Goal: Information Seeking & Learning: Compare options

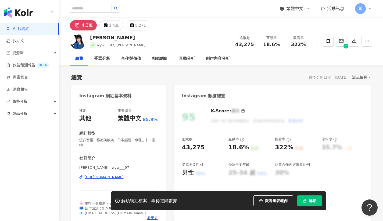
click at [101, 176] on div "[URL][DOMAIN_NAME]" at bounding box center [104, 176] width 39 height 5
drag, startPoint x: 263, startPoint y: 44, endPoint x: 279, endPoint y: 42, distance: 15.6
click at [279, 42] on div "18.6%" at bounding box center [271, 44] width 20 height 5
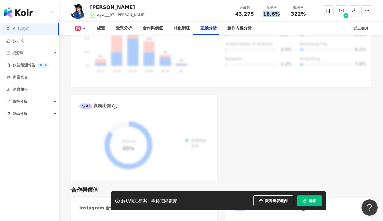
scroll to position [1176, 0]
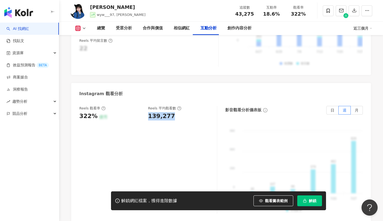
drag, startPoint x: 172, startPoint y: 102, endPoint x: 155, endPoint y: 87, distance: 22.6
click at [173, 112] on div "139,277" at bounding box center [179, 116] width 63 height 8
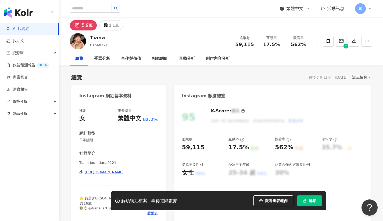
click at [118, 171] on div "https://www.instagram.com/tiana0121/" at bounding box center [104, 171] width 39 height 5
drag, startPoint x: 265, startPoint y: 45, endPoint x: 282, endPoint y: 47, distance: 17.1
click at [282, 47] on div "追蹤數 59,115 互動率 17.5% 觀看率 562%" at bounding box center [271, 41] width 81 height 16
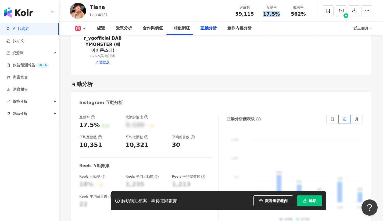
scroll to position [1218, 0]
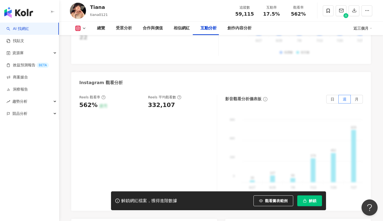
click at [149, 95] on div "Reels 平均觀看數 332,107" at bounding box center [179, 102] width 63 height 15
drag, startPoint x: 150, startPoint y: 90, endPoint x: 174, endPoint y: 90, distance: 23.7
click at [174, 101] on div "332,107" at bounding box center [179, 105] width 63 height 8
drag, startPoint x: 148, startPoint y: 90, endPoint x: 177, endPoint y: 90, distance: 28.8
click at [177, 101] on div "332,107" at bounding box center [179, 105] width 63 height 8
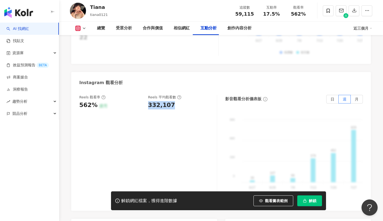
copy div "332,107"
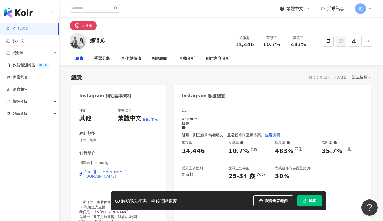
click at [114, 173] on div "https://www.instagram.com/natao.light/" at bounding box center [121, 173] width 73 height 9
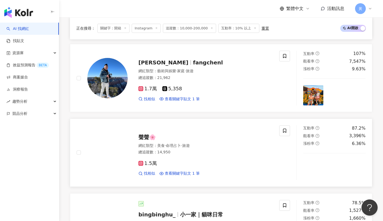
scroll to position [569, 0]
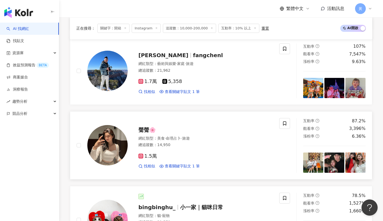
click at [147, 127] on span "聲聲🌸" at bounding box center [146, 129] width 17 height 6
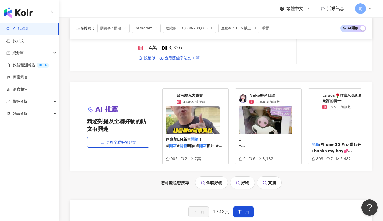
scroll to position [1049, 0]
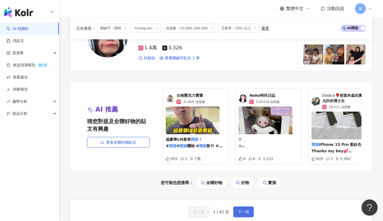
click at [238, 213] on button "下一頁" at bounding box center [243, 211] width 20 height 11
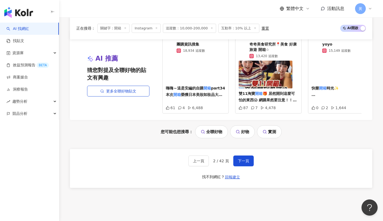
scroll to position [1090, 0]
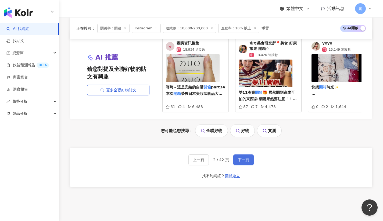
click at [244, 162] on button "下一頁" at bounding box center [243, 159] width 20 height 11
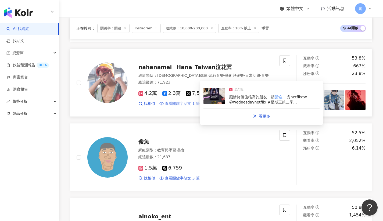
scroll to position [326, 0]
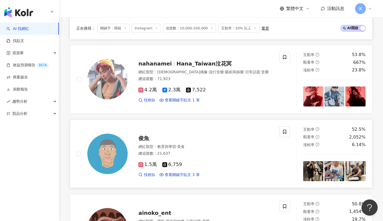
click at [147, 136] on span "俊魚" at bounding box center [143, 138] width 11 height 6
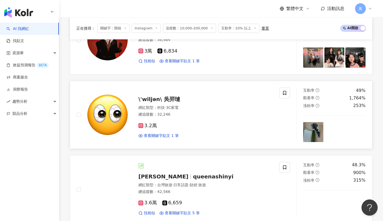
scroll to position [592, 0]
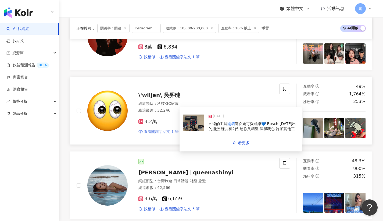
click at [163, 129] on span "查看關鍵字貼文 1 筆" at bounding box center [161, 131] width 35 height 5
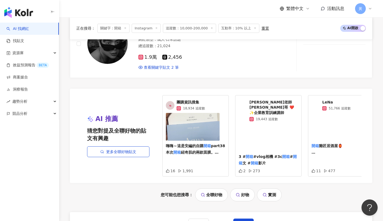
scroll to position [1073, 0]
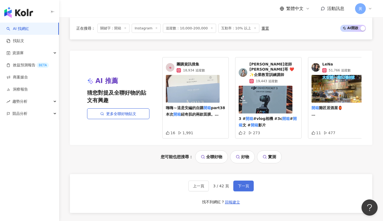
click at [243, 186] on button "下一頁" at bounding box center [243, 185] width 20 height 11
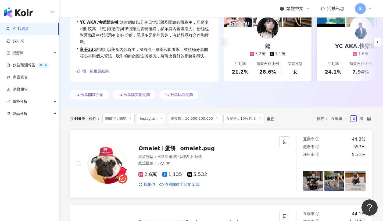
scroll to position [0, 0]
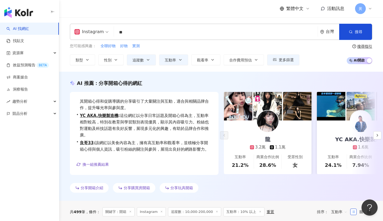
click at [119, 33] on input "**" at bounding box center [216, 32] width 200 height 10
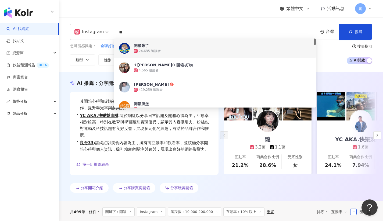
click at [97, 53] on div "您可能感興趣： 全聯好物 好物 實測 類型 性別 追蹤數 互動率 觀看率 合作費用預估 更多篩選 % - % 不限 10% 以下 10%~50% 50%~20…" at bounding box center [185, 54] width 230 height 22
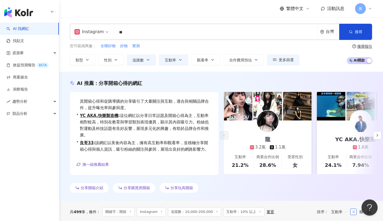
click at [118, 33] on input "**" at bounding box center [216, 32] width 200 height 10
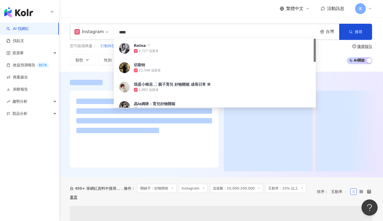
click at [159, 9] on div "繁體中文 活動訊息 黃" at bounding box center [221, 8] width 303 height 17
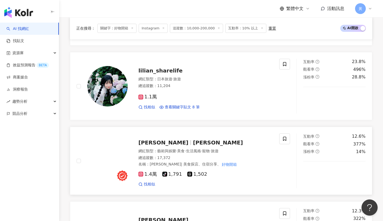
scroll to position [270, 0]
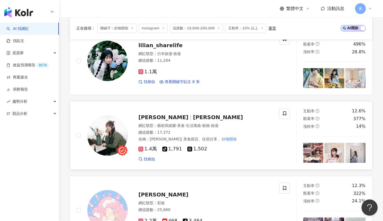
click at [193, 116] on span "Jie小潔" at bounding box center [218, 117] width 50 height 6
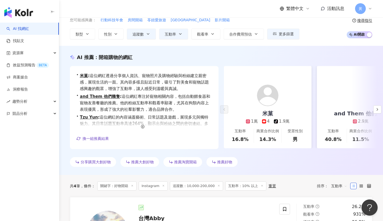
scroll to position [0, 0]
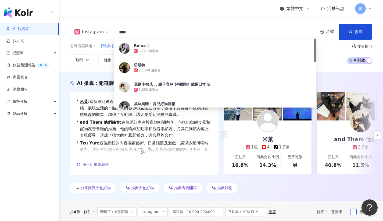
drag, startPoint x: 143, startPoint y: 34, endPoint x: 113, endPoint y: 33, distance: 29.3
click at [113, 33] on div "Instagram **** 台灣 搜尋 733a66a0-39ce-475c-826b-47375b6a65cd Reina ♡ 2,727 追蹤者 切斯特…" at bounding box center [221, 32] width 303 height 16
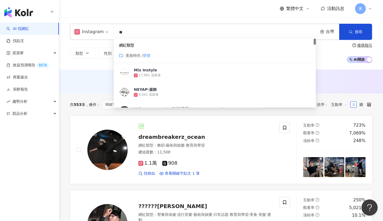
click at [149, 13] on div "繁體中文 活動訊息 黃" at bounding box center [221, 8] width 303 height 17
drag, startPoint x: 128, startPoint y: 35, endPoint x: 100, endPoint y: 33, distance: 27.8
click at [100, 33] on div "Instagram ** 台灣 搜尋 customizedTag 網紅類型 美妝時尚 / 穿搭 Mix Instyle 17,981 追蹤者 NEYAP-服飾…" at bounding box center [221, 32] width 303 height 16
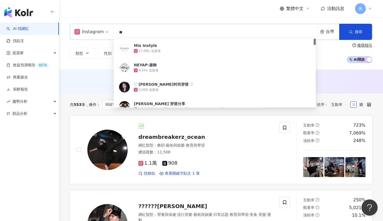
type input "*"
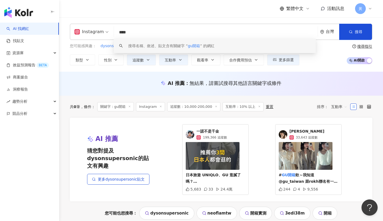
click at [131, 32] on input "****" at bounding box center [216, 32] width 200 height 10
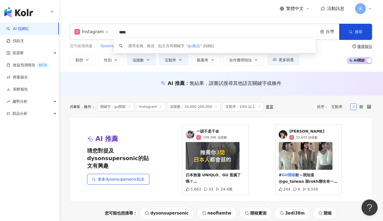
type input "****"
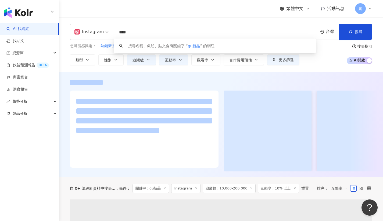
drag, startPoint x: 150, startPoint y: 17, endPoint x: 148, endPoint y: 14, distance: 3.3
click at [150, 17] on div "繁體中文 活動訊息 黃" at bounding box center [221, 8] width 303 height 17
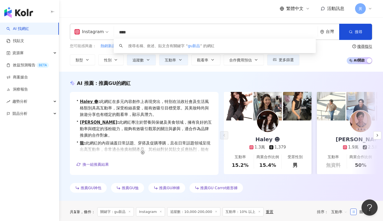
drag, startPoint x: 133, startPoint y: 32, endPoint x: 99, endPoint y: 32, distance: 34.4
click at [99, 32] on div "Instagram **** 台灣 搜尋 keyword 搜尋名稱、敘述、貼文含有關鍵字 “ gu新品 ” 的網紅" at bounding box center [221, 32] width 303 height 16
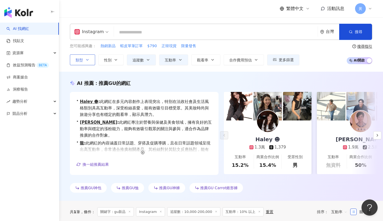
click at [86, 60] on icon "button" at bounding box center [87, 60] width 4 height 4
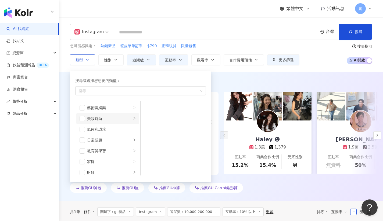
click at [133, 117] on icon "right" at bounding box center [134, 117] width 3 height 3
click at [147, 159] on span "button" at bounding box center [147, 160] width 5 height 5
click at [238, 49] on div "您可能感興趣： 熱銷新品 蝦皮單筆訂單 $790 正韓現貨 限量發售 類型 搜尋或選擇您想要的類型： 穿搭 藝術與娛樂 美妝時尚 氣候和環境 日常話題 教育與…" at bounding box center [185, 54] width 230 height 22
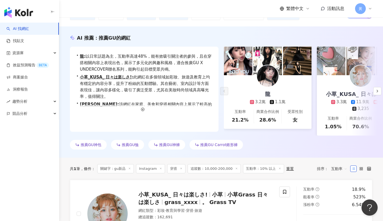
scroll to position [3, 0]
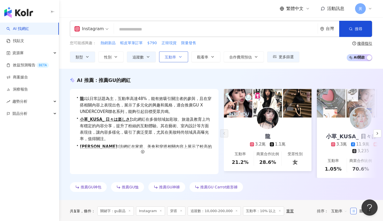
click at [172, 56] on span "互動率" at bounding box center [170, 57] width 11 height 4
click at [208, 46] on div "您可能感興趣： 熱銷新品 蝦皮單筆訂單 $790 正韓現貨 限量發售 類型 性別 追蹤數 互動率 觀看率 合作費用預估 更多篩選 % - % 不限 10% 以…" at bounding box center [185, 51] width 230 height 22
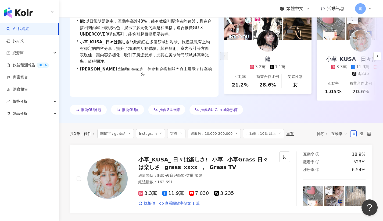
scroll to position [81, 0]
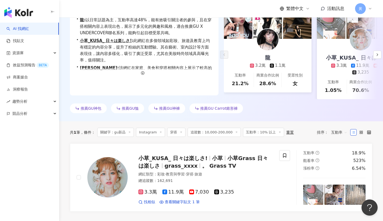
click at [129, 133] on icon at bounding box center [129, 131] width 3 height 3
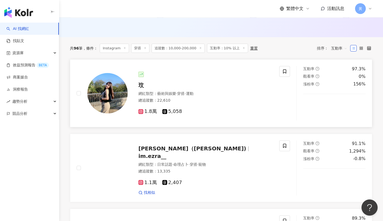
scroll to position [178, 0]
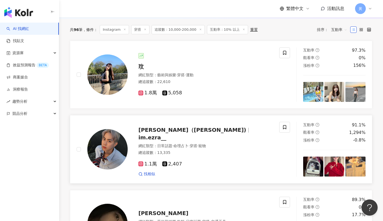
click at [157, 133] on span "宇威（Ezra)" at bounding box center [192, 129] width 108 height 6
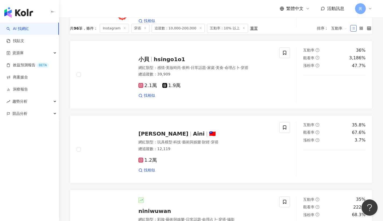
scroll to position [134, 0]
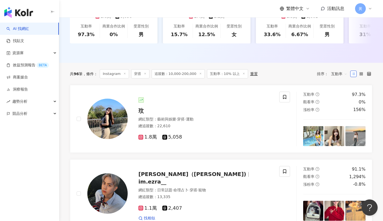
click at [336, 77] on span "互動率" at bounding box center [339, 73] width 16 height 9
click at [337, 97] on div "追蹤數" at bounding box center [339, 97] width 13 height 6
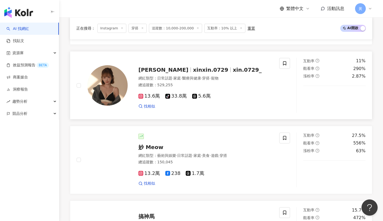
scroll to position [552, 0]
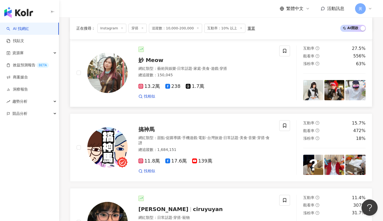
click at [150, 63] on span "妙 Meow" at bounding box center [150, 60] width 25 height 6
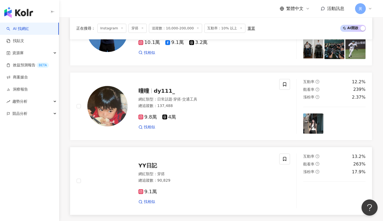
scroll to position [928, 0]
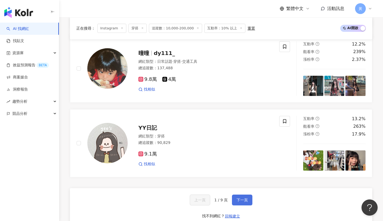
click at [246, 197] on span "下一頁" at bounding box center [242, 199] width 11 height 4
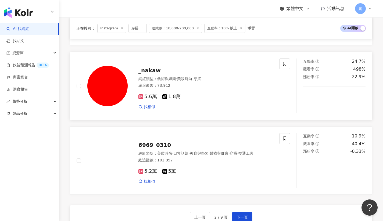
scroll to position [949, 0]
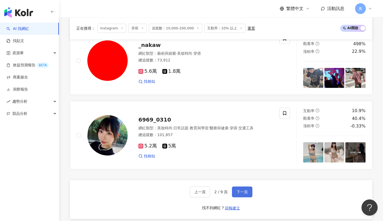
click at [237, 186] on button "下一頁" at bounding box center [242, 191] width 20 height 11
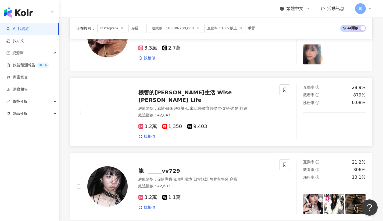
scroll to position [987, 0]
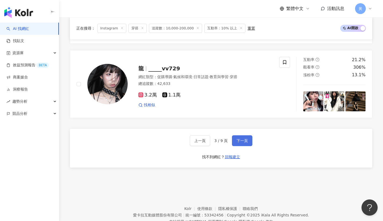
click at [247, 139] on span "下一頁" at bounding box center [242, 140] width 11 height 4
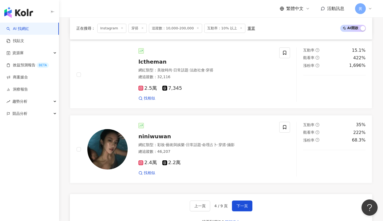
scroll to position [956, 0]
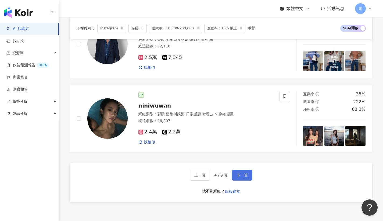
click at [237, 173] on span "下一頁" at bounding box center [242, 175] width 11 height 4
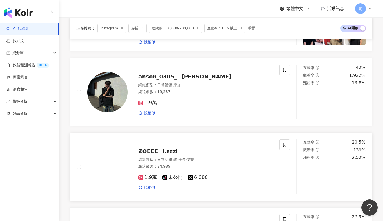
scroll to position [417, 0]
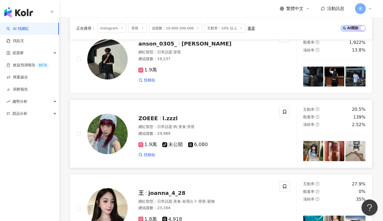
click at [160, 120] on div at bounding box center [160, 118] width 0 height 5
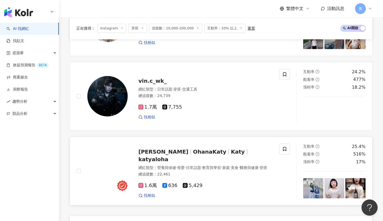
scroll to position [954, 0]
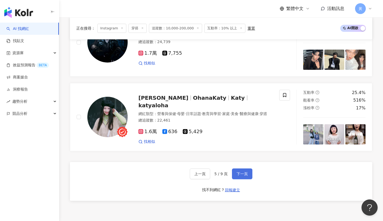
click at [244, 175] on button "下一頁" at bounding box center [242, 173] width 20 height 11
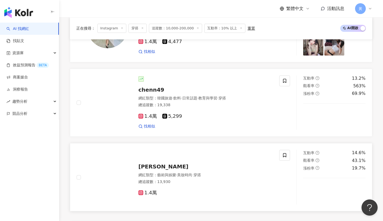
scroll to position [939, 0]
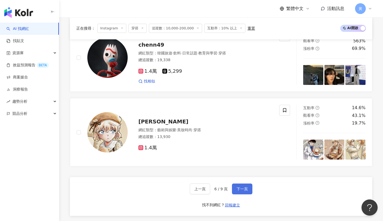
click at [243, 186] on span "下一頁" at bounding box center [242, 188] width 11 height 4
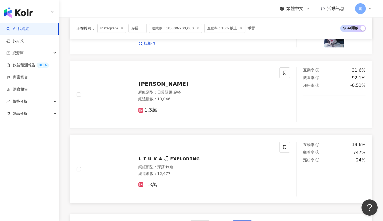
scroll to position [989, 0]
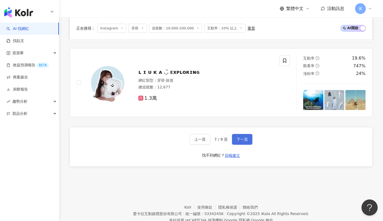
click at [238, 137] on span "下一頁" at bounding box center [242, 139] width 11 height 4
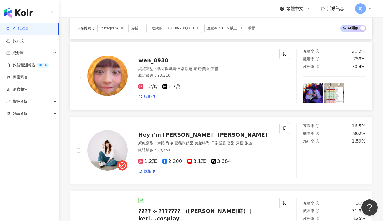
scroll to position [515, 0]
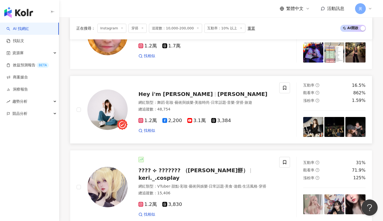
click at [179, 95] on span "Hey i'm Alice 愛麗絲" at bounding box center [175, 94] width 74 height 6
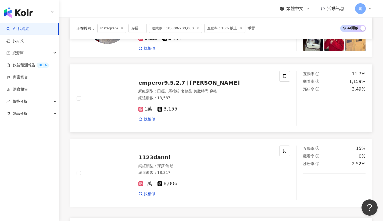
scroll to position [1000, 0]
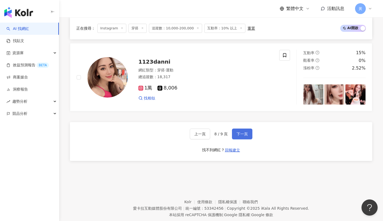
click at [235, 132] on button "下一頁" at bounding box center [242, 133] width 20 height 11
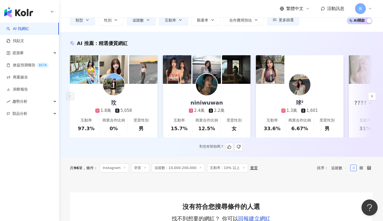
scroll to position [0, 0]
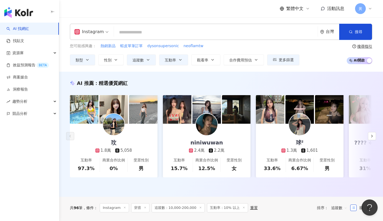
click at [136, 28] on input "search" at bounding box center [216, 32] width 200 height 10
paste input "**********"
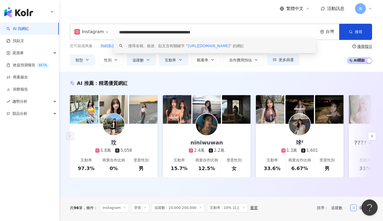
drag, startPoint x: 225, startPoint y: 34, endPoint x: 102, endPoint y: 28, distance: 122.5
click at [102, 28] on div "**********" at bounding box center [221, 32] width 303 height 16
paste input "search"
type input "**********"
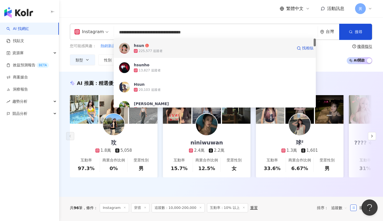
click at [173, 50] on div "225,577 追蹤者" at bounding box center [213, 50] width 159 height 5
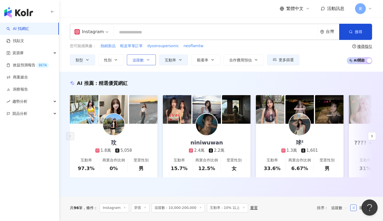
click at [141, 60] on span "追蹤數" at bounding box center [138, 60] width 11 height 4
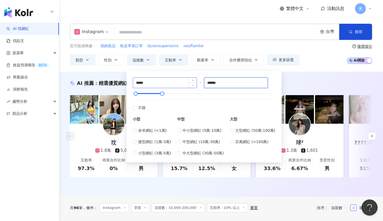
drag, startPoint x: 230, startPoint y: 82, endPoint x: 185, endPoint y: 83, distance: 44.9
click at [185, 83] on div "***** - ****** 不限 小型 奈米網紅 (<1萬) 微型網紅 (1萬-3萬) 小型網紅 (3萬-5萬) 中型 中小型網紅 (5萬-10萬) 中型網…" at bounding box center [204, 116] width 143 height 79
type input "*"
type input "*****"
click at [324, 41] on div "Instagram 台灣 搜尋 f2256cd6-3f19-40fb-8d3e-f33ec8ebb7e9 hsun 225,577 追蹤者 hsunho 13…" at bounding box center [221, 44] width 324 height 41
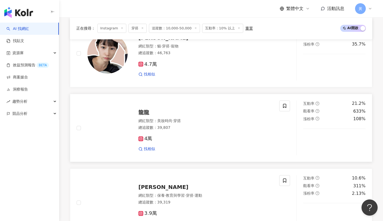
scroll to position [389, 0]
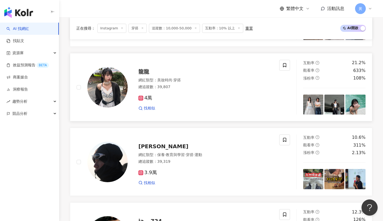
click at [144, 73] on span "龍龍" at bounding box center [143, 71] width 11 height 6
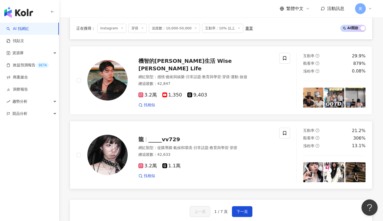
scroll to position [933, 0]
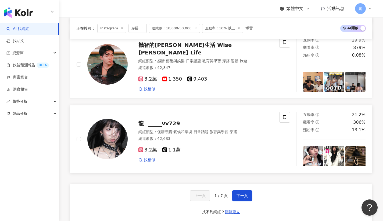
click at [173, 123] on span "_____vv729" at bounding box center [164, 123] width 32 height 6
click at [235, 192] on button "下一頁" at bounding box center [242, 195] width 20 height 11
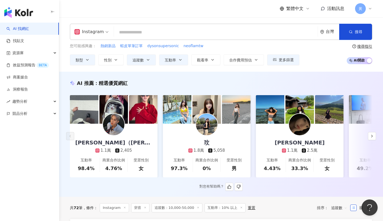
scroll to position [200, 0]
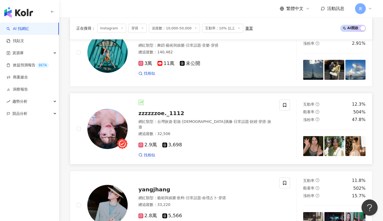
click at [156, 116] on span "zzzzzzoe._1112" at bounding box center [161, 113] width 46 height 6
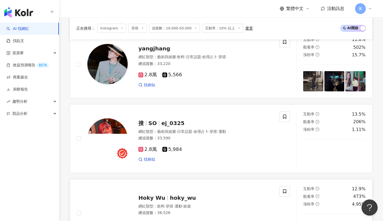
scroll to position [385, 0]
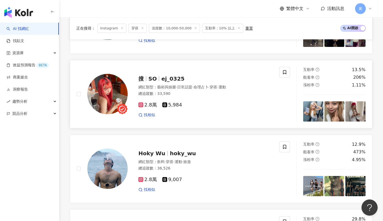
click at [169, 84] on div "搜 SO ej_0325 網紅類型 ： 藝術與娛樂 · 日常話題 · 命理占卜 · 穿搭 · 運動 總追蹤數 ： 33,590 2.8萬 5,984 找相似" at bounding box center [200, 93] width 145 height 47
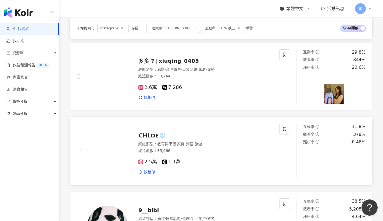
scroll to position [552, 0]
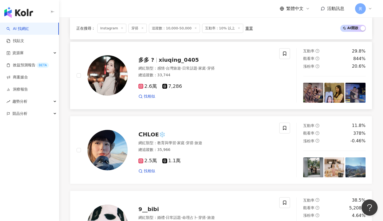
click at [192, 60] on span "xiuqing_0405" at bounding box center [179, 59] width 40 height 6
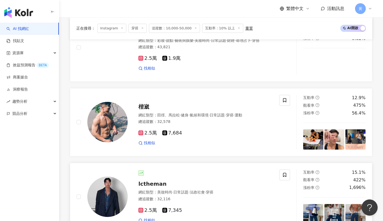
scroll to position [866, 0]
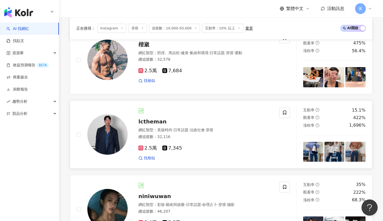
click at [147, 118] on span "lctheman" at bounding box center [152, 121] width 28 height 6
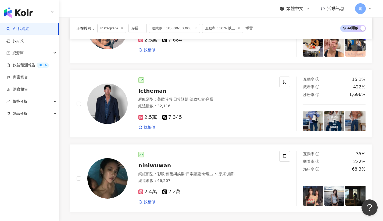
scroll to position [1000, 0]
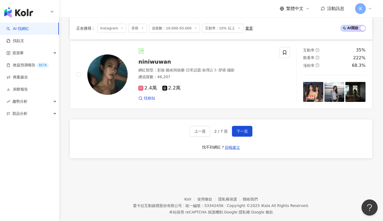
click at [246, 122] on div "上一頁 2 / 7 頁 下一頁 找不到網紅？ 回報建立" at bounding box center [221, 138] width 303 height 39
click at [245, 126] on button "下一頁" at bounding box center [242, 131] width 20 height 11
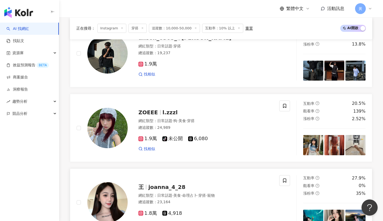
scroll to position [413, 0]
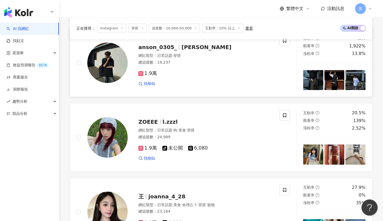
click at [182, 50] on span "杜安安安安安安安" at bounding box center [207, 47] width 50 height 6
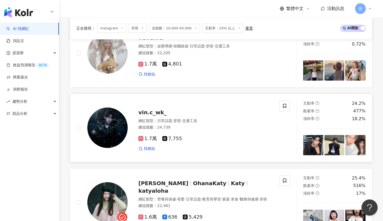
scroll to position [889, 0]
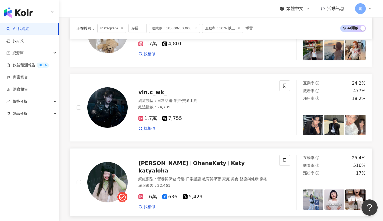
click at [193, 166] on span "OhanaKaty" at bounding box center [209, 162] width 33 height 6
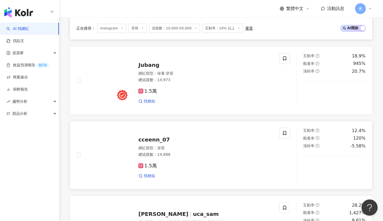
scroll to position [396, 0]
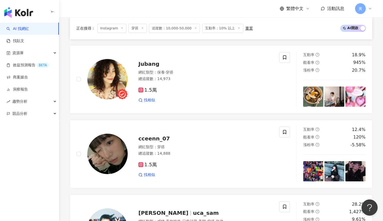
click at [166, 72] on div "Jubang 網紅類型 ： 保養 · 穿搭 總追蹤數 ： 14,973 1.5萬 找相似" at bounding box center [200, 79] width 145 height 47
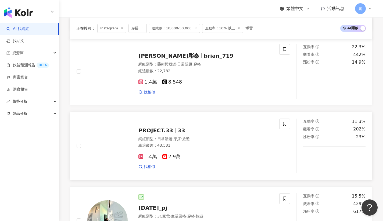
scroll to position [745, 0]
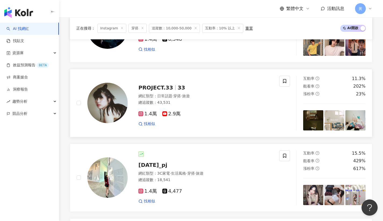
click at [153, 93] on div "PROJECT.33 33 網紅類型 ： 日常話題 · 穿搭 · 旅遊 總追蹤數 ： 43,531 1.4萬 2.9萬 找相似" at bounding box center [200, 102] width 145 height 47
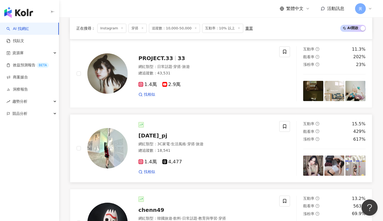
scroll to position [854, 0]
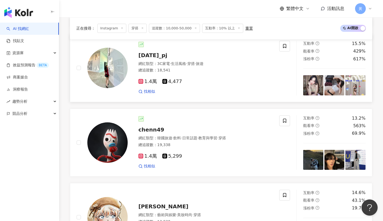
click at [152, 60] on div "88.12.16_pj 網紅類型 ： 3C家電 · 生活風格 · 穿搭 · 旅遊 總追蹤數 ： 18,541 1.4萬 4,477 找相似" at bounding box center [200, 68] width 145 height 52
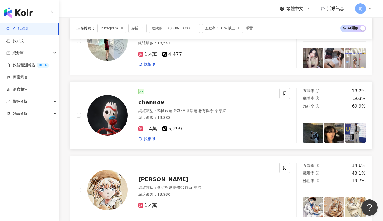
click at [159, 102] on span "chenn49" at bounding box center [151, 102] width 26 height 6
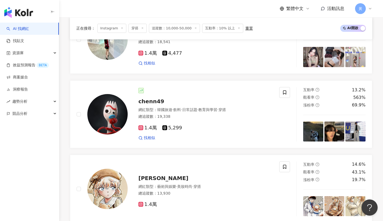
scroll to position [916, 0]
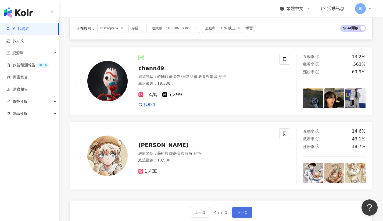
click at [246, 208] on button "下一頁" at bounding box center [242, 212] width 20 height 11
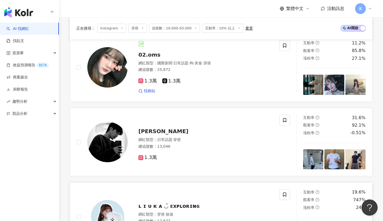
scroll to position [952, 0]
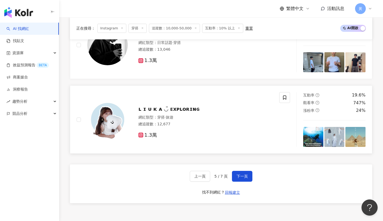
click at [152, 107] on span "ʟ ɪ ᴜ ᴋ ᴀ ◡̈ ᴇxᴘʟᴏʀɪɴɢ" at bounding box center [168, 108] width 61 height 6
click at [241, 171] on button "下一頁" at bounding box center [242, 175] width 20 height 11
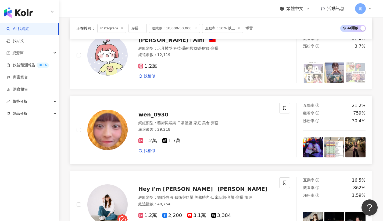
scroll to position [460, 0]
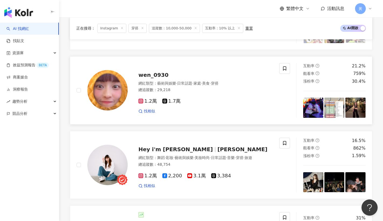
click at [172, 85] on span "藝術與娛樂" at bounding box center [166, 83] width 19 height 4
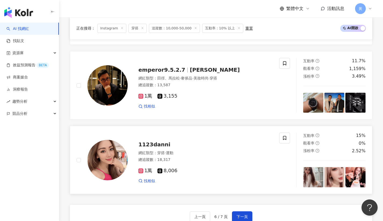
scroll to position [955, 0]
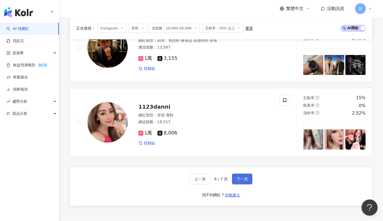
click at [234, 173] on button "下一頁" at bounding box center [242, 178] width 20 height 11
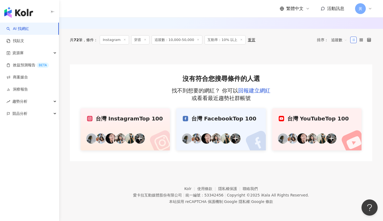
scroll to position [0, 0]
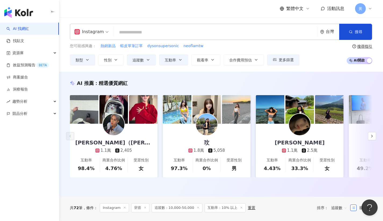
click at [142, 28] on input "search" at bounding box center [216, 32] width 200 height 10
paste input "**********"
type input "**********"
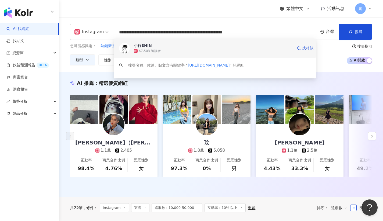
click at [158, 44] on span "小行SHIN" at bounding box center [213, 45] width 159 height 5
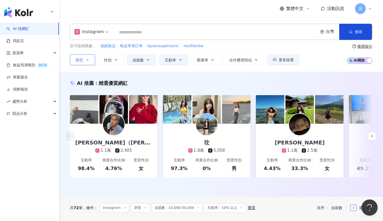
click at [88, 60] on icon "button" at bounding box center [87, 60] width 4 height 4
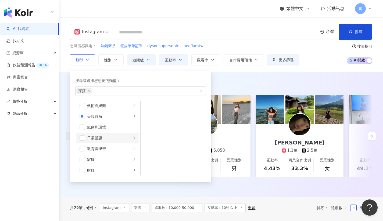
scroll to position [8, 0]
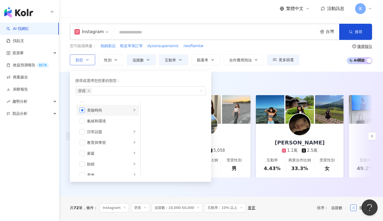
click at [84, 108] on span "button" at bounding box center [82, 109] width 5 height 5
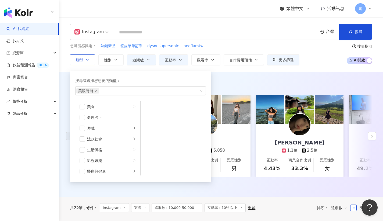
scroll to position [119, 0]
click at [81, 108] on span "button" at bounding box center [82, 106] width 5 height 5
click at [132, 106] on li "生活風格" at bounding box center [107, 106] width 63 height 11
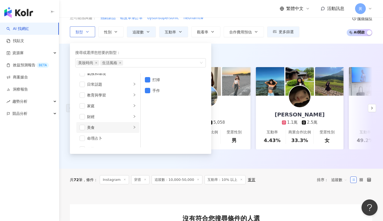
scroll to position [0, 0]
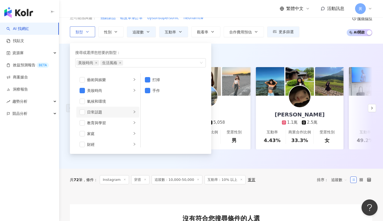
click at [133, 110] on icon "right" at bounding box center [134, 111] width 3 height 3
click at [248, 41] on div "Instagram 台灣 搜尋 b29e29e1-4aea-411c-8369-b3eaf0ab16ea 小行SHIN 67,503 追蹤者 搜尋名稱、敘述、…" at bounding box center [221, 16] width 324 height 54
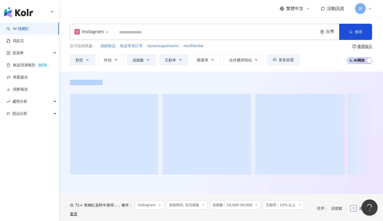
click at [158, 29] on input "search" at bounding box center [216, 32] width 200 height 10
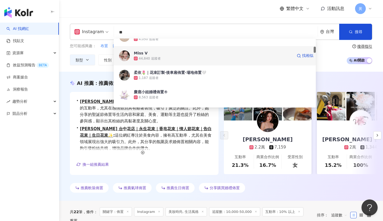
type input "*"
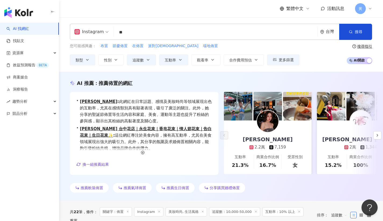
type input "*"
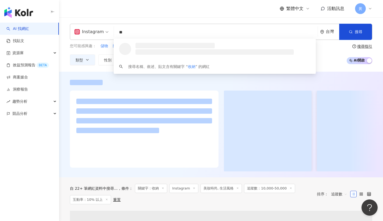
click at [175, 14] on div "繁體中文 活動訊息 黃" at bounding box center [221, 8] width 303 height 17
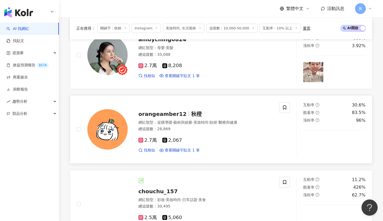
scroll to position [759, 0]
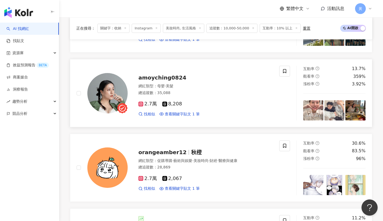
click at [161, 77] on span "amoyching0824" at bounding box center [162, 77] width 48 height 6
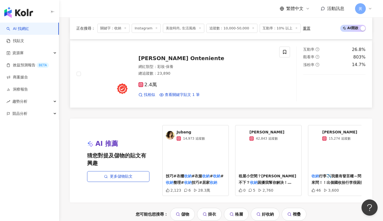
scroll to position [1045, 0]
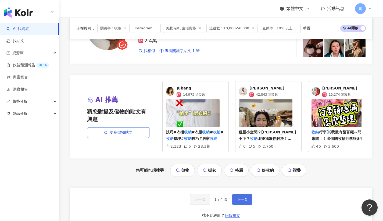
click at [241, 197] on span "下一頁" at bounding box center [242, 199] width 11 height 4
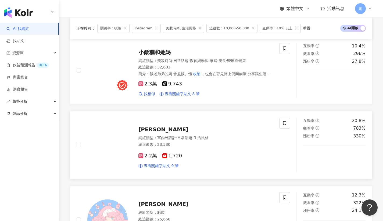
scroll to position [181, 0]
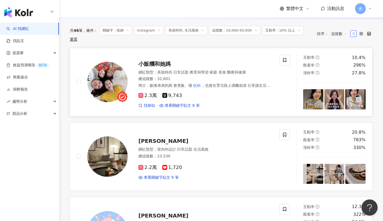
click at [161, 61] on span "小飯糰和她媽" at bounding box center [154, 64] width 32 height 6
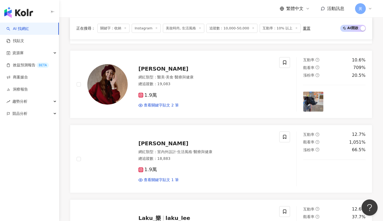
scroll to position [786, 0]
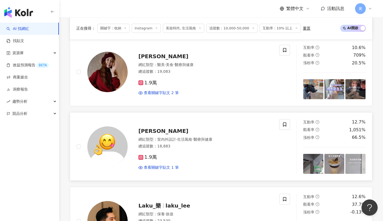
click at [147, 127] on div "小恩Ann" at bounding box center [205, 131] width 134 height 8
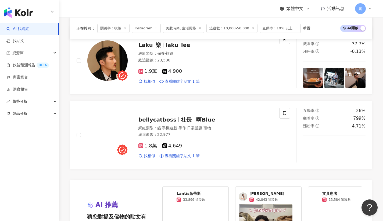
scroll to position [1107, 0]
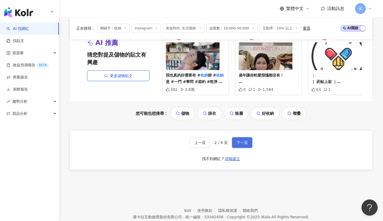
click at [247, 137] on button "下一頁" at bounding box center [242, 142] width 20 height 11
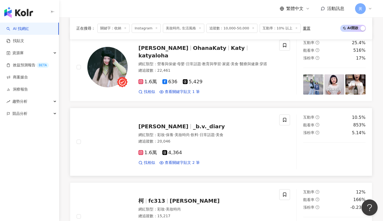
scroll to position [265, 0]
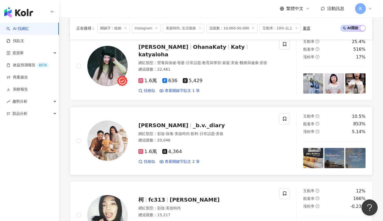
click at [157, 125] on span "Vivi Lin" at bounding box center [165, 125] width 55 height 6
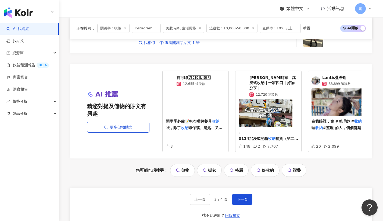
scroll to position [1097, 0]
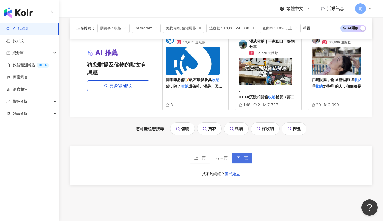
click at [248, 152] on button "下一頁" at bounding box center [242, 157] width 20 height 11
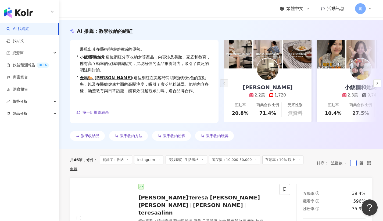
scroll to position [0, 0]
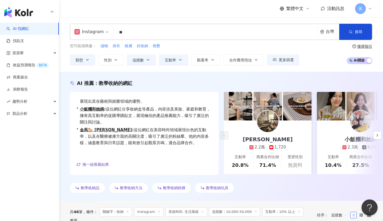
click at [146, 32] on input "**" at bounding box center [216, 32] width 200 height 10
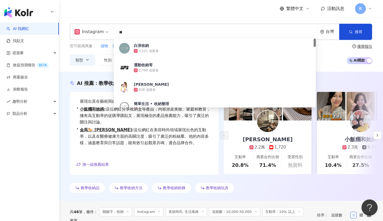
type input "*"
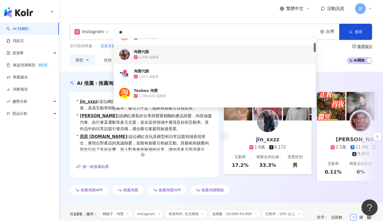
click at [256, 13] on div "繁體中文 活動訊息 黃" at bounding box center [221, 8] width 303 height 17
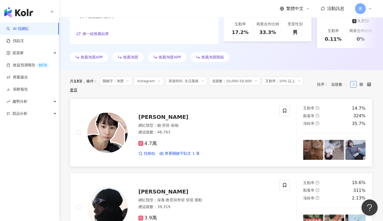
scroll to position [134, 0]
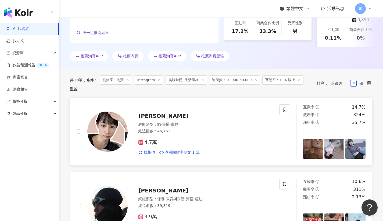
click at [146, 112] on span "莉莉喵喵" at bounding box center [163, 115] width 50 height 6
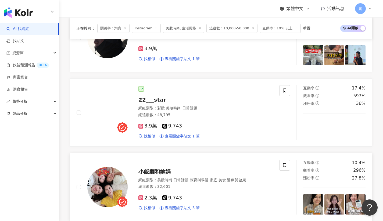
scroll to position [343, 0]
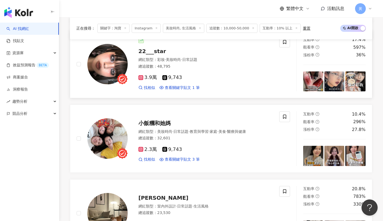
click at [154, 54] on span "22___star" at bounding box center [152, 51] width 28 height 6
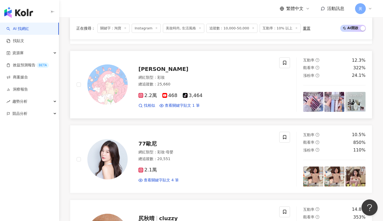
scroll to position [578, 0]
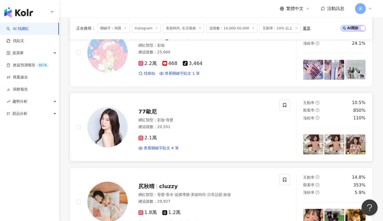
click at [147, 112] on span "77歐尼" at bounding box center [147, 111] width 18 height 6
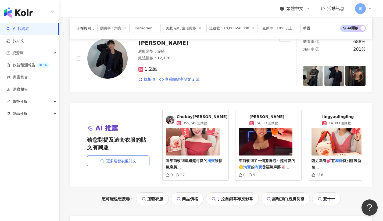
scroll to position [1115, 0]
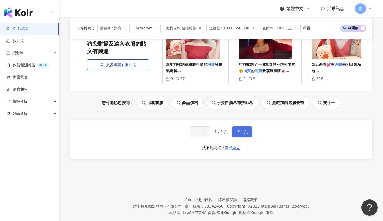
click at [235, 133] on button "下一頁" at bounding box center [242, 131] width 20 height 11
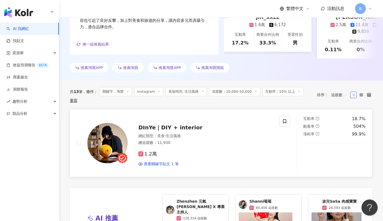
scroll to position [148, 0]
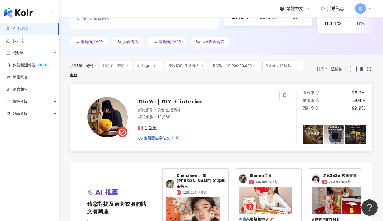
click at [159, 98] on span "DInYe｜DIY + interior" at bounding box center [170, 101] width 64 height 6
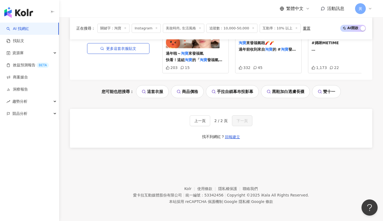
scroll to position [0, 0]
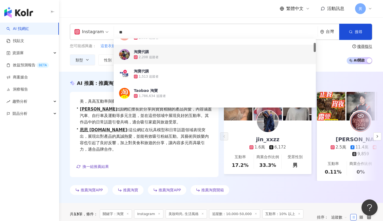
drag, startPoint x: 109, startPoint y: 31, endPoint x: 88, endPoint y: 28, distance: 22.0
click at [88, 28] on div "Instagram ** 台灣 搜尋 7b1f8097-3f8e-4d2d-9486-3ba89bb2537d f85fd2c5-c8df-4d97-8424…" at bounding box center [221, 32] width 303 height 16
paste input "**********"
type input "**********"
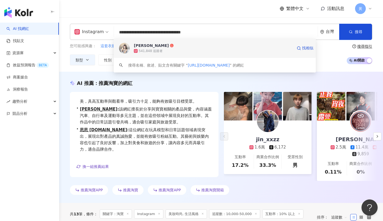
click at [140, 43] on div "涂又儀" at bounding box center [151, 45] width 35 height 5
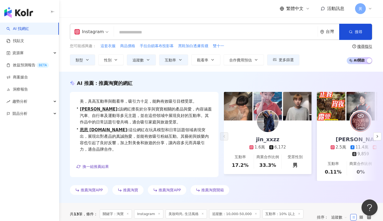
paste input "**********"
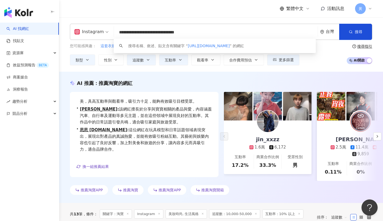
type input "**********"
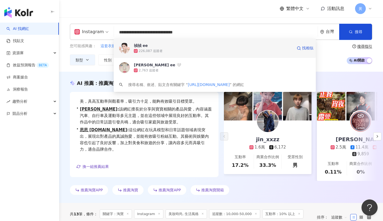
click at [216, 50] on div "226,087 追蹤者" at bounding box center [213, 50] width 159 height 5
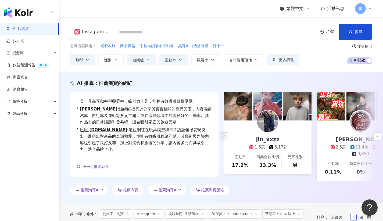
click at [161, 29] on input "search" at bounding box center [216, 32] width 200 height 10
paste input "*********"
type input "*********"
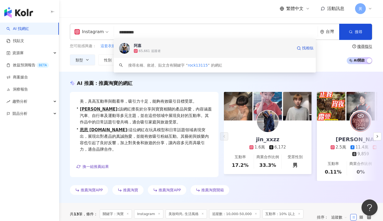
click at [165, 48] on span "阿嘉" at bounding box center [213, 45] width 159 height 5
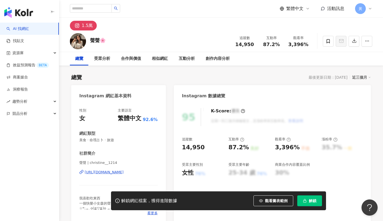
click at [102, 173] on div "https://www.instagram.com/christine__1214/" at bounding box center [104, 171] width 39 height 5
click at [124, 171] on div "https://www.instagram.com/christine__1214/" at bounding box center [104, 171] width 39 height 5
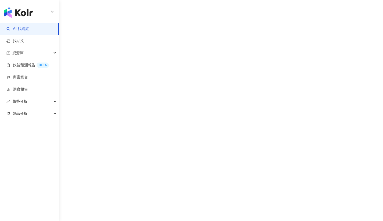
click at [221, 0] on div "AI 找網紅 找貼文 資源庫 效益預測報告 BETA 商案媒合 洞察報告 趨勢分析 競品分析" at bounding box center [191, 110] width 383 height 221
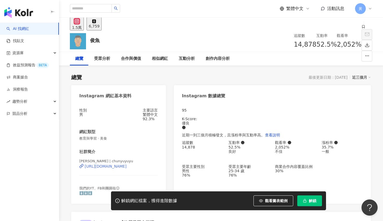
click at [109, 168] on div "https://www.instagram.com/chunyuyuyu/" at bounding box center [106, 166] width 42 height 4
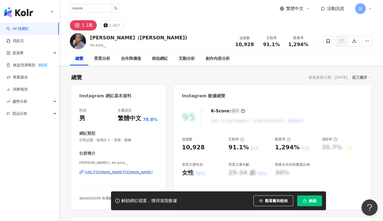
click at [98, 172] on div "[URL][DOMAIN_NAME][DOMAIN_NAME]" at bounding box center [119, 171] width 68 height 5
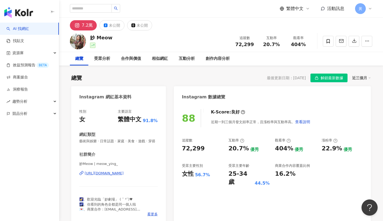
click at [120, 173] on div "[URL][DOMAIN_NAME]" at bounding box center [104, 172] width 39 height 5
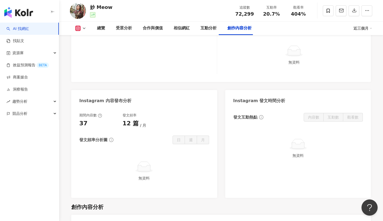
scroll to position [1465, 0]
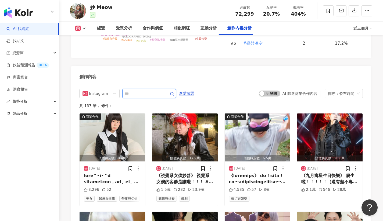
click at [154, 90] on input "text" at bounding box center [144, 93] width 38 height 6
type input "*"
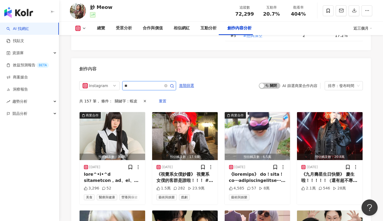
scroll to position [1444, 0]
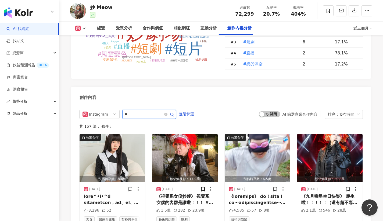
scroll to position [1473, 0]
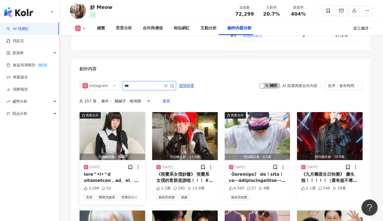
scroll to position [1444, 0]
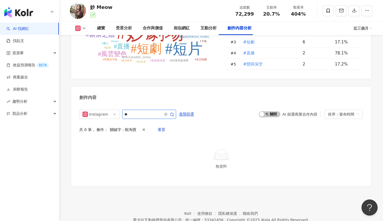
type input "**"
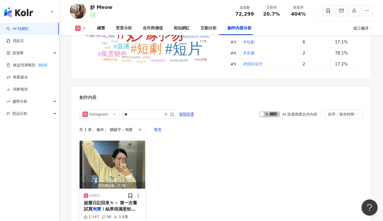
click at [112, 200] on span "超廢日記回來ㄌ～ 第一次嘗試買" at bounding box center [110, 205] width 53 height 11
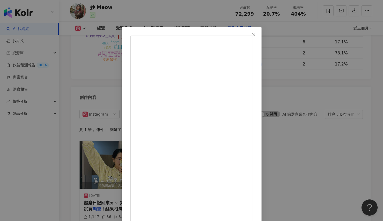
click at [332, 151] on div "妙 Meow [DATE] 超廢日記回來ㄌ～ 第一次嘗試買淘寶！結果很滿意欸✧◝(⁰▿⁰)◜✧ 目前是穿搭研習生(๑´ㅁ`) 正在努力練習自己的搭配能力中！ …" at bounding box center [191, 110] width 383 height 221
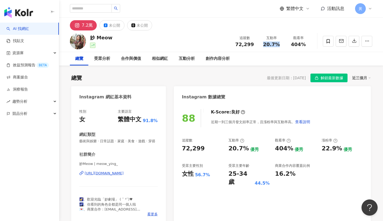
drag, startPoint x: 263, startPoint y: 42, endPoint x: 279, endPoint y: 43, distance: 15.9
click at [279, 43] on div "20.7%" at bounding box center [271, 44] width 20 height 5
copy span "20.7%"
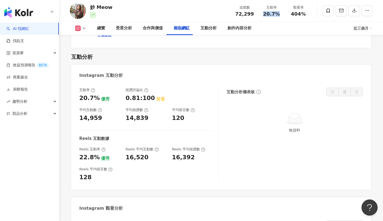
scroll to position [1125, 0]
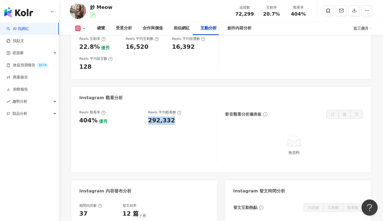
drag, startPoint x: 148, startPoint y: 99, endPoint x: 176, endPoint y: 97, distance: 28.1
click at [176, 116] on div "292,332" at bounding box center [179, 120] width 63 height 8
copy div "292,332"
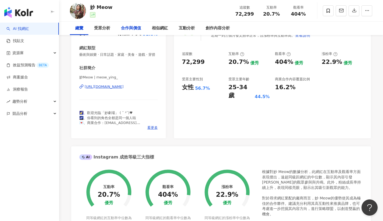
scroll to position [0, 0]
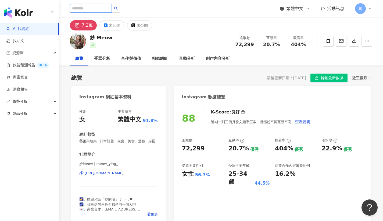
click at [101, 8] on input "search" at bounding box center [91, 8] width 42 height 9
paste input "**********"
type input "**********"
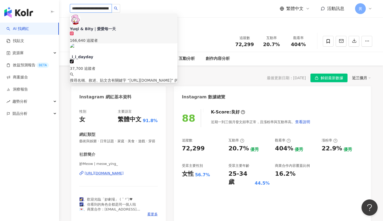
click at [117, 37] on div "166,640 追蹤者" at bounding box center [124, 40] width 108 height 6
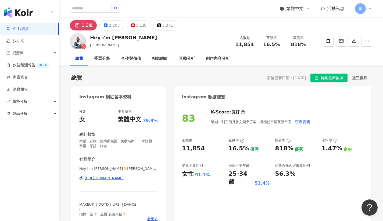
click at [124, 176] on div "https://www.instagram.com/alicehsu_o/" at bounding box center [104, 177] width 39 height 5
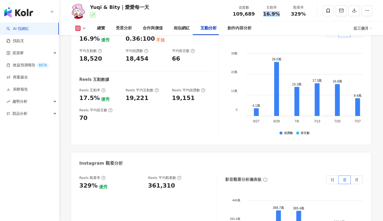
scroll to position [1096, 0]
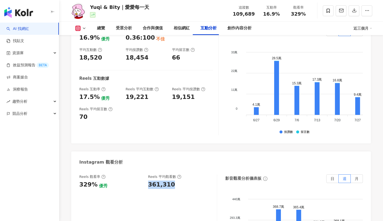
drag, startPoint x: 149, startPoint y: 182, endPoint x: 170, endPoint y: 183, distance: 20.7
click at [170, 183] on div "361,310" at bounding box center [179, 184] width 63 height 8
copy div "361,310"
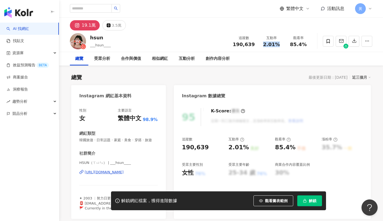
drag, startPoint x: 264, startPoint y: 44, endPoint x: 278, endPoint y: 47, distance: 14.2
click at [278, 47] on span "2.01%" at bounding box center [271, 44] width 17 height 5
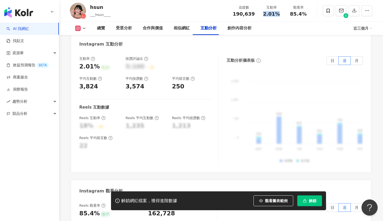
scroll to position [1124, 0]
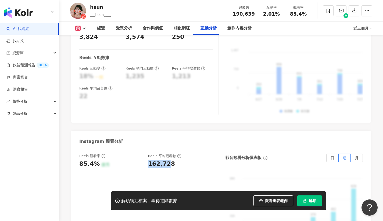
copy div "162,72"
drag, startPoint x: 165, startPoint y: 148, endPoint x: 169, endPoint y: 148, distance: 4.6
click at [169, 159] on div "162,728" at bounding box center [161, 163] width 27 height 8
copy div "162,728"
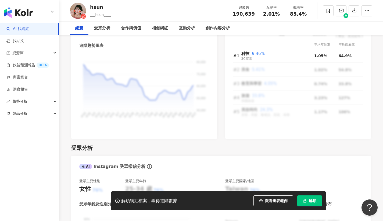
scroll to position [0, 0]
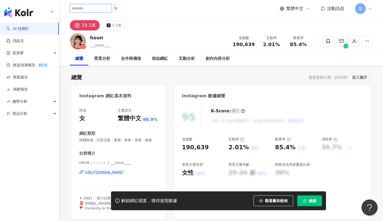
click at [98, 10] on input "search" at bounding box center [91, 8] width 42 height 9
paste input "**********"
type input "**********"
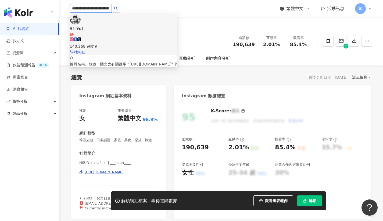
click at [115, 26] on span "51 Yui" at bounding box center [124, 31] width 108 height 10
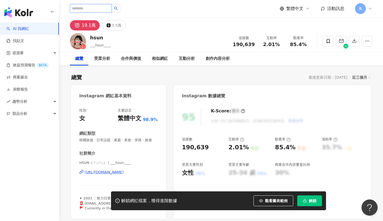
paste input "**********"
click at [94, 9] on input "search" at bounding box center [91, 8] width 42 height 9
type input "**********"
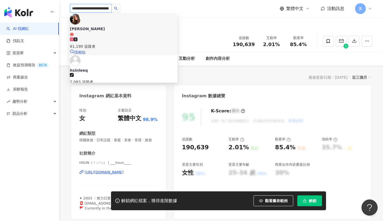
click at [105, 26] on span "李欣" at bounding box center [124, 31] width 108 height 10
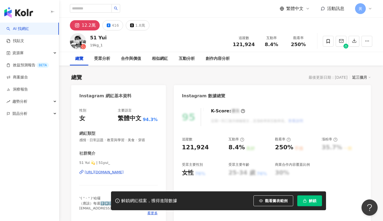
drag, startPoint x: 264, startPoint y: 45, endPoint x: 278, endPoint y: 43, distance: 13.6
click at [278, 43] on div "8.4%" at bounding box center [271, 44] width 20 height 5
click at [277, 44] on div "8.4%" at bounding box center [271, 44] width 20 height 5
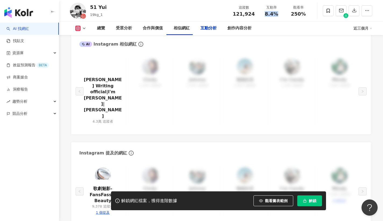
scroll to position [1117, 0]
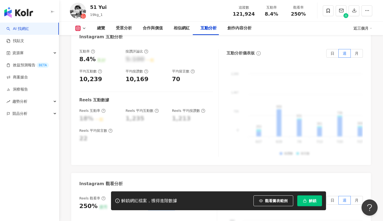
drag, startPoint x: 149, startPoint y: 170, endPoint x: 176, endPoint y: 177, distance: 28.0
copy div "305,123"
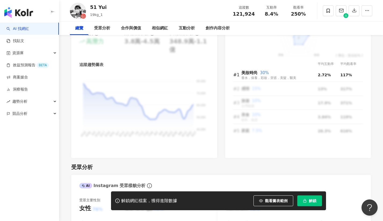
scroll to position [0, 0]
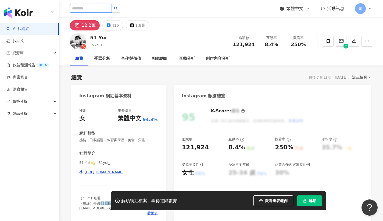
click at [83, 10] on input "search" at bounding box center [91, 8] width 42 height 9
paste input "**********"
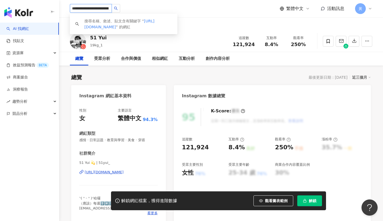
drag, startPoint x: 91, startPoint y: 9, endPoint x: 149, endPoint y: 9, distance: 58.1
click at [149, 9] on div "**********" at bounding box center [221, 8] width 303 height 17
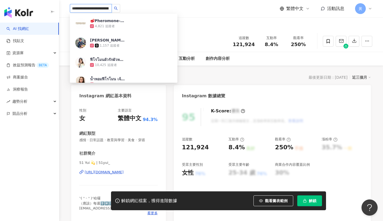
click at [112, 8] on input "**********" at bounding box center [91, 8] width 42 height 9
paste input "search"
type input "**********"
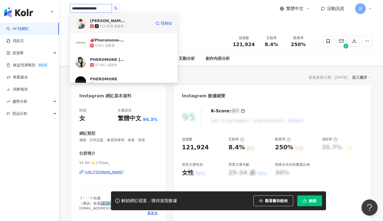
click at [150, 22] on div "劉浩文/Liuhaowen/유호문 112,939 追蹤者 找相似" at bounding box center [124, 23] width 108 height 19
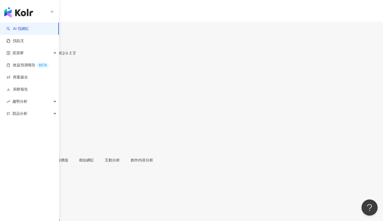
drag, startPoint x: 265, startPoint y: 45, endPoint x: 280, endPoint y: 45, distance: 15.1
click at [280, 85] on div "13.6%" at bounding box center [191, 90] width 383 height 10
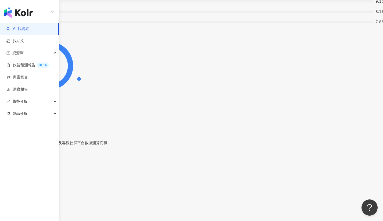
scroll to position [1133, 0]
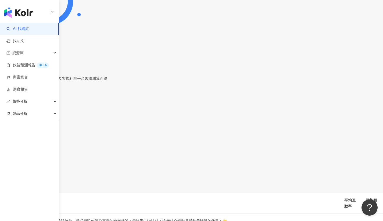
drag, startPoint x: 152, startPoint y: 129, endPoint x: 176, endPoint y: 129, distance: 23.7
copy div "324,713"
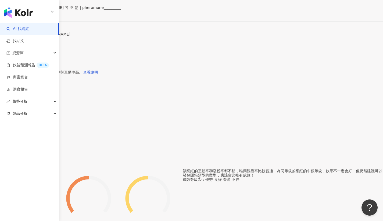
scroll to position [0, 0]
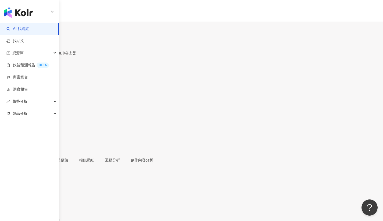
click at [42, 29] on input "search" at bounding box center [21, 33] width 42 height 9
paste input "**********"
type input "**********"
click at [101, 18] on div "羅念Nian 206,539 追蹤者 找相似" at bounding box center [64, 36] width 99 height 40
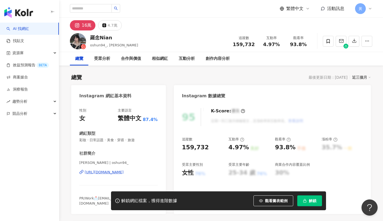
drag, startPoint x: 319, startPoint y: 49, endPoint x: 267, endPoint y: 47, distance: 52.2
click at [278, 45] on span "4.97%" at bounding box center [271, 44] width 17 height 5
drag, startPoint x: 264, startPoint y: 45, endPoint x: 279, endPoint y: 44, distance: 14.8
click at [279, 44] on div "4.97%" at bounding box center [271, 44] width 20 height 5
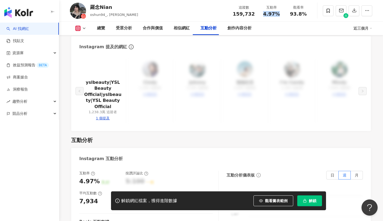
scroll to position [1202, 0]
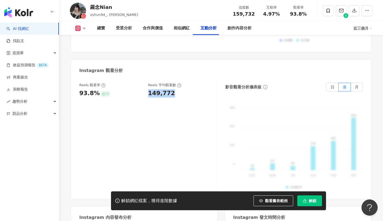
click at [170, 83] on div "Reels 觀看率 93.8% 優秀 Reels 平均觀看數 149,772" at bounding box center [145, 90] width 132 height 15
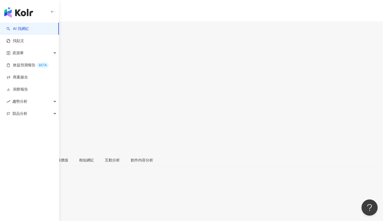
drag, startPoint x: 89, startPoint y: 37, endPoint x: 269, endPoint y: 46, distance: 179.6
click at [101, 39] on div "李欣 hsinleeq 追蹤數 51,927 互動率 2.99% 觀看率 416%" at bounding box center [191, 94] width 383 height 119
click at [280, 85] on div "2.99%" at bounding box center [191, 90] width 383 height 10
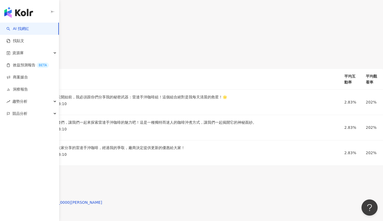
scroll to position [1220, 0]
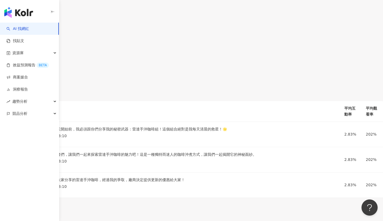
drag, startPoint x: 148, startPoint y: 42, endPoint x: 174, endPoint y: 42, distance: 25.5
copy div "216,272"
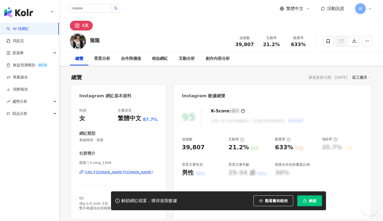
click at [119, 173] on div "[URL][DOMAIN_NAME][DOMAIN_NAME]" at bounding box center [119, 171] width 68 height 5
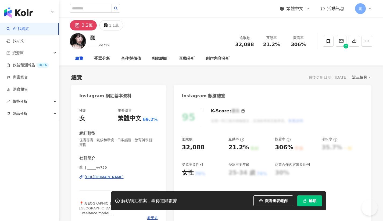
click at [105, 177] on div "https://www.instagram.com/_____vv729/" at bounding box center [104, 176] width 39 height 5
drag, startPoint x: 264, startPoint y: 45, endPoint x: 279, endPoint y: 44, distance: 14.8
click at [279, 44] on div "21.2%" at bounding box center [271, 44] width 20 height 5
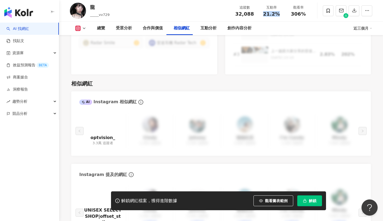
scroll to position [1158, 0]
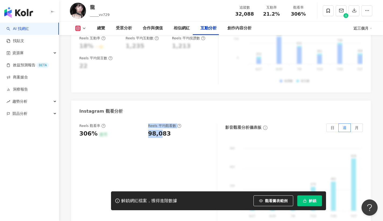
drag, startPoint x: 151, startPoint y: 122, endPoint x: 166, endPoint y: 125, distance: 15.3
click at [166, 125] on div "Reels 觀看率 306% 優秀 Reels 平均觀看數 98,083" at bounding box center [145, 130] width 132 height 15
click at [166, 129] on div "98,083" at bounding box center [159, 133] width 23 height 8
drag, startPoint x: 147, startPoint y: 123, endPoint x: 169, endPoint y: 125, distance: 22.7
click at [169, 125] on div "Reels 觀看率 306% 優秀 Reels 平均觀看數 98,083" at bounding box center [145, 130] width 132 height 15
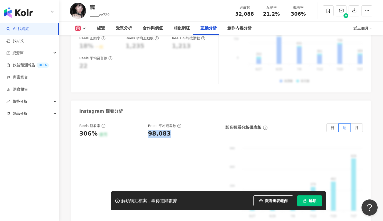
copy div "98,083"
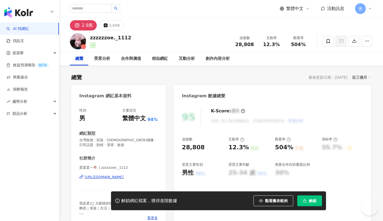
click at [122, 173] on div "柔柔柔一🍭 | zzzzzzoe._1112 [URL][DOMAIN_NAME]" at bounding box center [118, 180] width 79 height 31
click at [122, 175] on div "[URL][DOMAIN_NAME]" at bounding box center [104, 176] width 39 height 5
click at [122, 176] on div "[URL][DOMAIN_NAME]" at bounding box center [104, 176] width 39 height 5
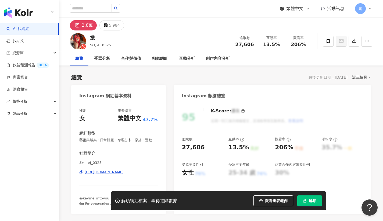
click at [124, 172] on div "https://www.instagram.com/ej_0325/" at bounding box center [104, 171] width 39 height 5
click at [90, 6] on input "search" at bounding box center [91, 8] width 42 height 9
click at [90, 8] on input "search" at bounding box center [91, 8] width 42 height 9
paste input "**********"
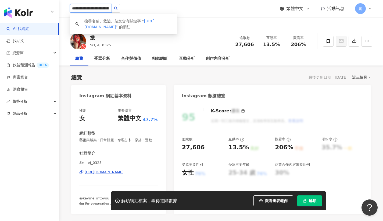
click at [98, 9] on input "**********" at bounding box center [91, 8] width 42 height 9
paste input "search"
type input "**********"
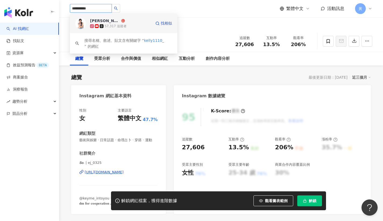
click at [154, 26] on div "葉凱莉 57,317 追蹤者 找相似" at bounding box center [124, 23] width 108 height 19
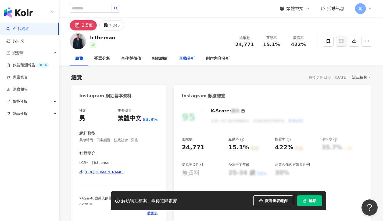
click at [106, 171] on div "[URL][DOMAIN_NAME]" at bounding box center [104, 171] width 39 height 5
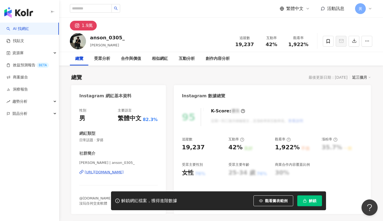
click at [105, 170] on div "https://www.instagram.com/anson_0305_/" at bounding box center [104, 171] width 39 height 5
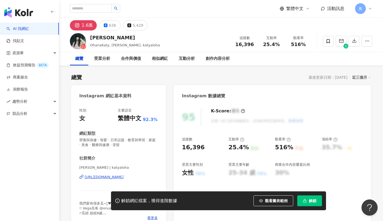
click at [98, 176] on div "[URL][DOMAIN_NAME]" at bounding box center [104, 176] width 39 height 5
drag, startPoint x: 262, startPoint y: 44, endPoint x: 281, endPoint y: 45, distance: 18.3
click at [281, 45] on div "25.4%" at bounding box center [271, 44] width 20 height 5
copy span "25.4%"
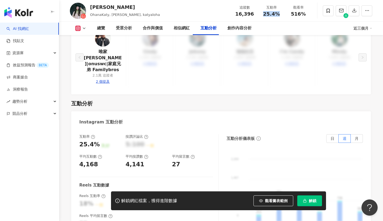
scroll to position [1109, 0]
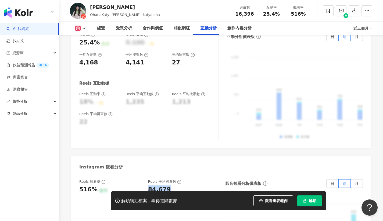
drag, startPoint x: 148, startPoint y: 173, endPoint x: 168, endPoint y: 172, distance: 20.5
click at [168, 185] on div "84,679" at bounding box center [179, 189] width 63 height 8
copy div "84,679"
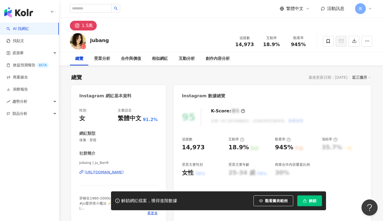
click at [122, 172] on div "https://www.instagram.com/ju_8an9/" at bounding box center [104, 171] width 39 height 5
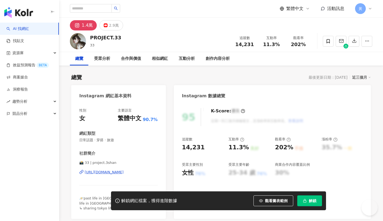
click at [124, 172] on div "https://www.instagram.com/project.3shan/" at bounding box center [104, 171] width 39 height 5
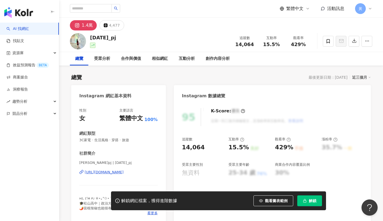
click at [112, 171] on div "[URL][DOMAIN_NAME]" at bounding box center [104, 171] width 39 height 5
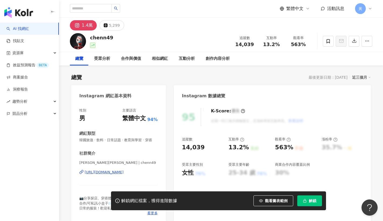
click at [95, 172] on div "https://www.instagram.com/chenn49/" at bounding box center [104, 171] width 39 height 5
click at [282, 44] on div "互動率 13.2%" at bounding box center [271, 41] width 27 height 12
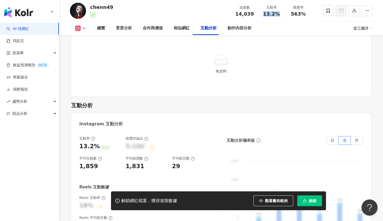
scroll to position [1111, 0]
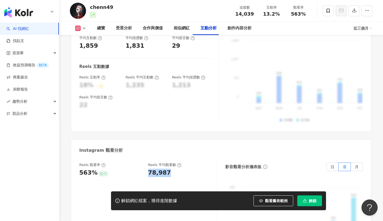
drag, startPoint x: 154, startPoint y: 159, endPoint x: 175, endPoint y: 162, distance: 20.8
click at [175, 168] on div "78,987" at bounding box center [179, 172] width 63 height 8
copy div "78,987"
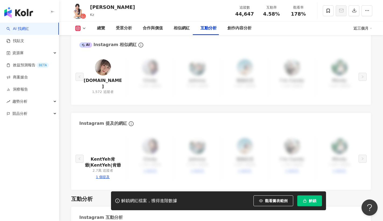
scroll to position [1114, 0]
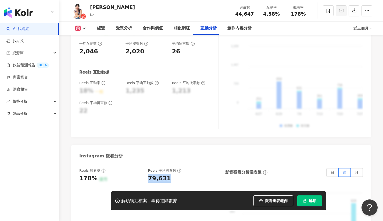
drag, startPoint x: 149, startPoint y: 162, endPoint x: 169, endPoint y: 163, distance: 19.9
click at [169, 174] on div "79,631" at bounding box center [179, 178] width 63 height 8
copy div "79,631"
drag, startPoint x: 269, startPoint y: 15, endPoint x: 282, endPoint y: 13, distance: 13.3
click at [282, 13] on div "互動率 4.58%" at bounding box center [271, 11] width 27 height 12
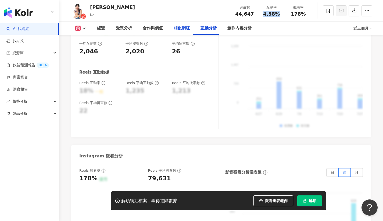
copy span "4.58%"
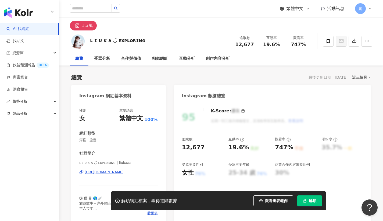
click at [120, 172] on div "https://www.instagram.com/liukaaa/" at bounding box center [104, 171] width 39 height 5
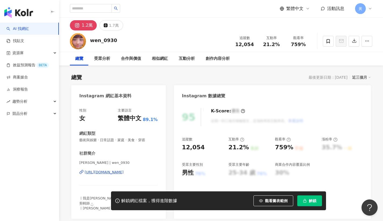
click at [116, 171] on div "[URL][DOMAIN_NAME]" at bounding box center [104, 171] width 39 height 5
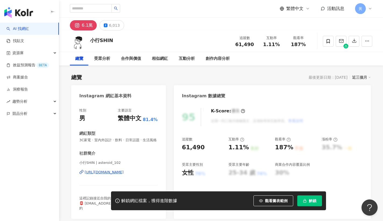
click at [278, 43] on div "1.11%" at bounding box center [271, 44] width 20 height 5
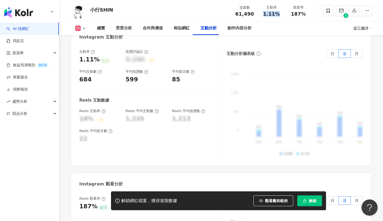
scroll to position [1122, 0]
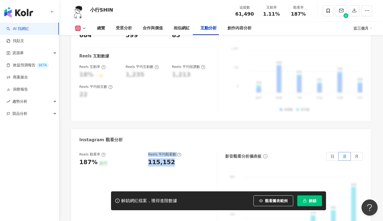
drag, startPoint x: 141, startPoint y: 142, endPoint x: 178, endPoint y: 144, distance: 36.9
click at [178, 152] on div "Reels 觀看率 187% 優秀 Reels 平均觀看數 115,152" at bounding box center [145, 159] width 132 height 15
click at [177, 158] on div "115,152" at bounding box center [179, 162] width 63 height 8
drag, startPoint x: 270, startPoint y: 15, endPoint x: 279, endPoint y: 14, distance: 8.9
click at [279, 14] on div "互動率 1.11%" at bounding box center [271, 11] width 27 height 12
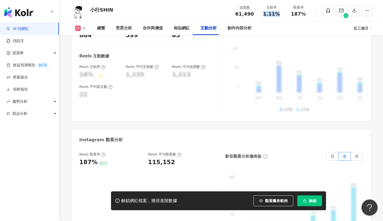
copy span "1.11%"
drag, startPoint x: 148, startPoint y: 143, endPoint x: 174, endPoint y: 144, distance: 26.2
click at [174, 152] on div "Reels 觀看率 187% 優秀 Reels 平均觀看數 115,152" at bounding box center [145, 159] width 132 height 15
copy div "115,152"
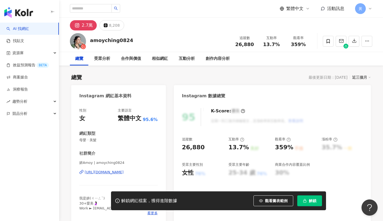
click at [106, 173] on div "https://www.instagram.com/amoyching0824/" at bounding box center [104, 171] width 39 height 5
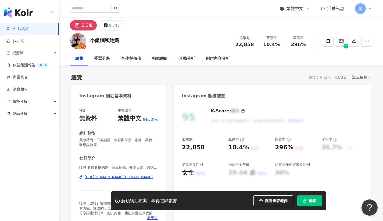
click at [125, 178] on div "[URL][DOMAIN_NAME][DOMAIN_NAME]" at bounding box center [119, 176] width 68 height 5
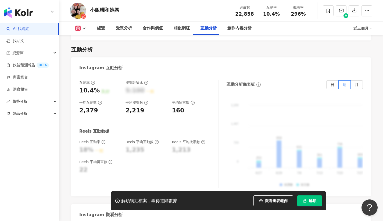
scroll to position [1146, 0]
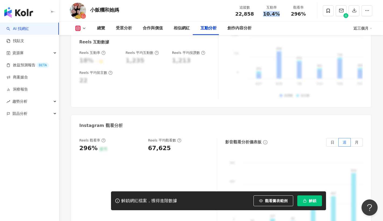
drag, startPoint x: 260, startPoint y: 16, endPoint x: 279, endPoint y: 17, distance: 18.6
click at [279, 17] on div "追蹤數 22,858 互動率 10.4% 觀看率 296%" at bounding box center [271, 11] width 81 height 16
copy span "10.4%"
drag, startPoint x: 145, startPoint y: 139, endPoint x: 171, endPoint y: 137, distance: 26.7
click at [166, 138] on div "Reels 觀看率 296% 優秀 Reels 平均觀看數 67,625" at bounding box center [145, 145] width 132 height 15
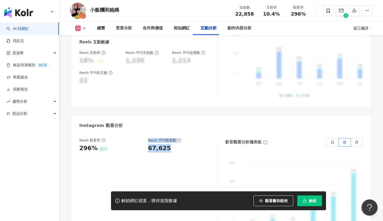
click at [173, 144] on div "67,625" at bounding box center [179, 148] width 63 height 8
drag, startPoint x: 149, startPoint y: 139, endPoint x: 168, endPoint y: 140, distance: 19.4
click at [168, 144] on div "67,625" at bounding box center [179, 148] width 63 height 8
copy div "67,625"
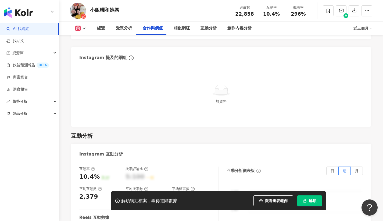
scroll to position [734, 0]
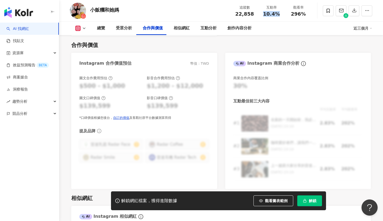
drag, startPoint x: 262, startPoint y: 15, endPoint x: 282, endPoint y: 14, distance: 19.7
click at [282, 14] on div "互動率 10.4%" at bounding box center [271, 11] width 27 height 12
copy span "10.4%"
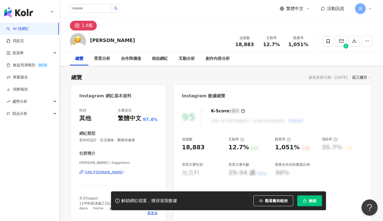
click at [122, 172] on div "https://www.instagram.com/happiiiann/" at bounding box center [104, 171] width 39 height 5
drag, startPoint x: 273, startPoint y: 45, endPoint x: 285, endPoint y: 45, distance: 11.6
click at [285, 45] on div "互動率 12.7%" at bounding box center [271, 41] width 27 height 12
copy span "12.7%"
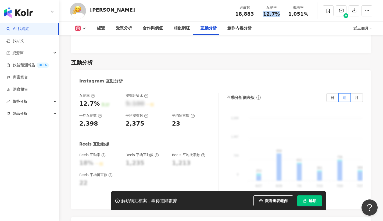
scroll to position [1154, 0]
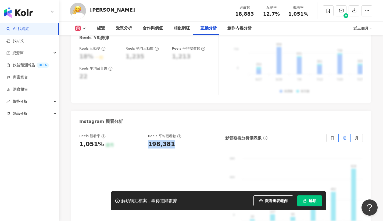
drag, startPoint x: 148, startPoint y: 135, endPoint x: 185, endPoint y: 136, distance: 37.7
click at [185, 136] on div "Reels 觀看率 1,051% 優秀 Reels 平均觀看數 198,381" at bounding box center [145, 140] width 132 height 15
copy div "198,381"
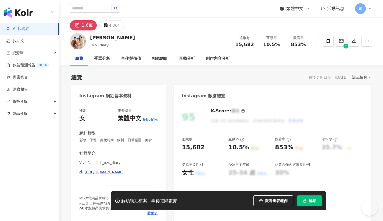
click at [124, 172] on div "[URL][DOMAIN_NAME]" at bounding box center [104, 171] width 39 height 5
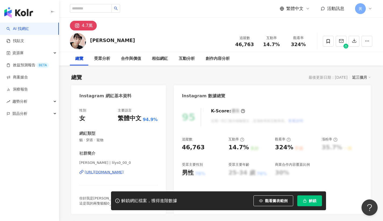
click at [118, 172] on div "[URL][DOMAIN_NAME]" at bounding box center [104, 171] width 39 height 5
drag, startPoint x: 264, startPoint y: 43, endPoint x: 281, endPoint y: 43, distance: 17.5
click at [281, 43] on div "14.7%" at bounding box center [271, 44] width 20 height 5
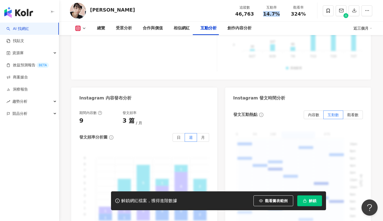
scroll to position [1122, 0]
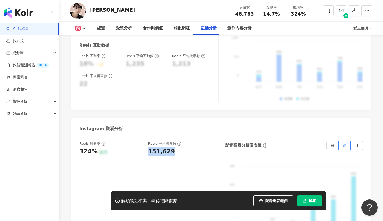
drag, startPoint x: 146, startPoint y: 142, endPoint x: 172, endPoint y: 143, distance: 25.9
click at [172, 143] on div "Reels 觀看率 324% 優秀 Reels 平均觀看數 151,629" at bounding box center [145, 148] width 132 height 15
copy div "151,629"
click at [75, 1] on div "莉莉喵喵 追蹤數 46,763 互動率 14.7% 觀看率 324%" at bounding box center [221, 10] width 324 height 21
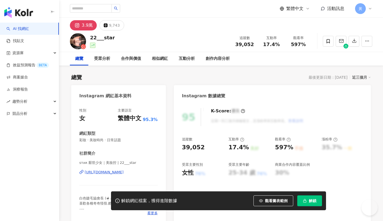
click at [106, 173] on div "https://www.instagram.com/22___star/" at bounding box center [104, 171] width 39 height 5
click at [107, 171] on div "https://www.instagram.com/22___star/" at bounding box center [104, 171] width 39 height 5
drag, startPoint x: 264, startPoint y: 44, endPoint x: 280, endPoint y: 44, distance: 16.2
click at [280, 44] on div "17.4%" at bounding box center [271, 44] width 20 height 5
copy span "17.4%"
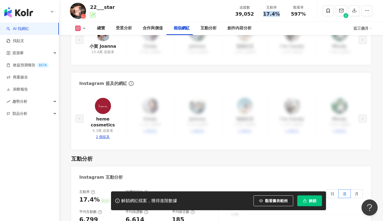
scroll to position [1090, 0]
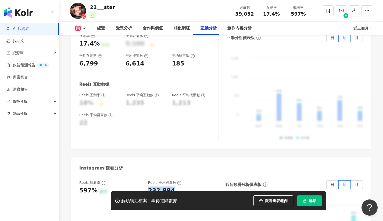
drag, startPoint x: 146, startPoint y: 177, endPoint x: 173, endPoint y: 175, distance: 26.4
click at [173, 180] on div "Reels 觀看率 597% 優秀 Reels 平均觀看數 232,994" at bounding box center [145, 187] width 132 height 15
copy div "232,994"
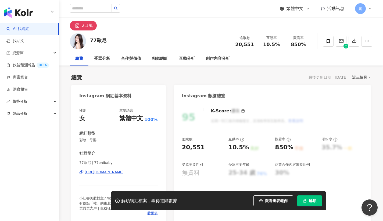
click at [124, 169] on div "https://www.instagram.com/77onibaby/" at bounding box center [104, 171] width 39 height 5
drag, startPoint x: 264, startPoint y: 42, endPoint x: 279, endPoint y: 43, distance: 15.9
click at [279, 43] on div "10.5%" at bounding box center [271, 44] width 20 height 5
copy span "10.5%"
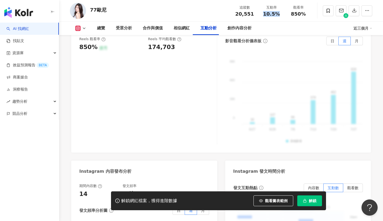
scroll to position [1216, 0]
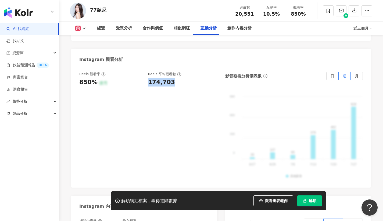
drag, startPoint x: 148, startPoint y: 73, endPoint x: 183, endPoint y: 70, distance: 35.3
click at [183, 72] on div "Reels 觀看率 850% 優秀 Reels 平均觀看數 174,703" at bounding box center [145, 79] width 132 height 15
copy div "174,703"
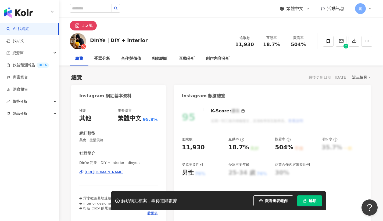
click at [102, 172] on div "https://www.instagram.com/dinye.c/" at bounding box center [104, 171] width 39 height 5
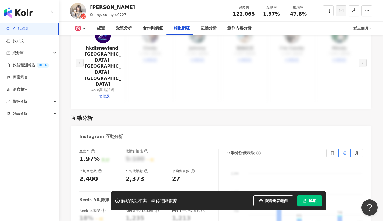
scroll to position [1136, 0]
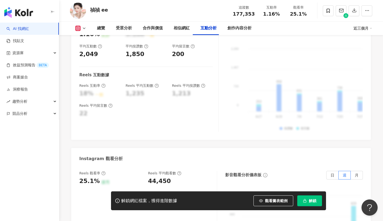
scroll to position [1149, 0]
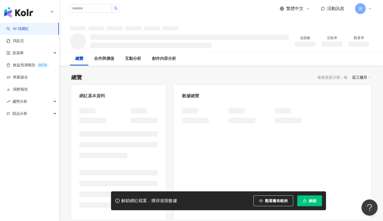
click at [313, 203] on button "解鎖" at bounding box center [309, 200] width 25 height 11
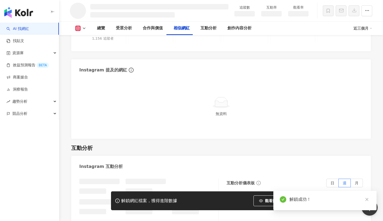
scroll to position [793, 0]
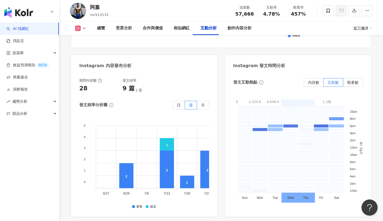
scroll to position [1509, 0]
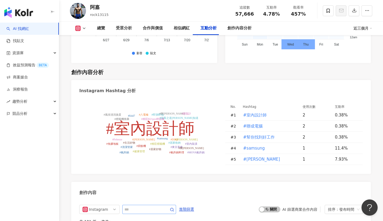
click at [136, 204] on span at bounding box center [149, 208] width 54 height 9
type input "*"
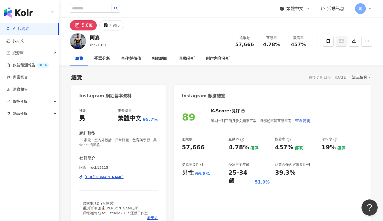
type input "**"
drag, startPoint x: 91, startPoint y: 38, endPoint x: 99, endPoint y: 38, distance: 8.1
click at [99, 38] on div "阿嘉" at bounding box center [99, 37] width 19 height 7
copy div "阿嘉"
drag, startPoint x: 262, startPoint y: 45, endPoint x: 279, endPoint y: 45, distance: 17.2
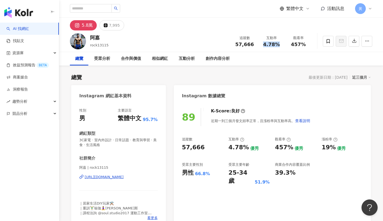
click at [279, 45] on div "4.78%" at bounding box center [271, 44] width 20 height 5
copy span "4.78%"
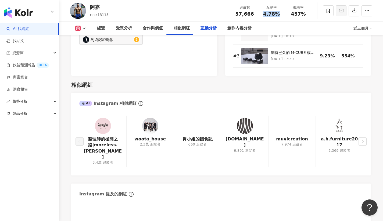
scroll to position [1070, 0]
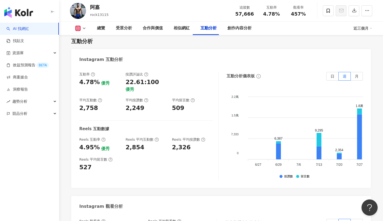
copy div "263,649"
